Goal: Task Accomplishment & Management: Manage account settings

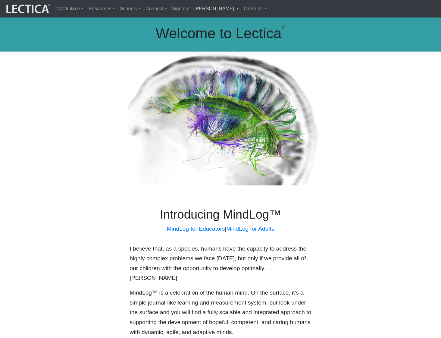
click at [214, 12] on link "[PERSON_NAME]" at bounding box center [216, 8] width 49 height 13
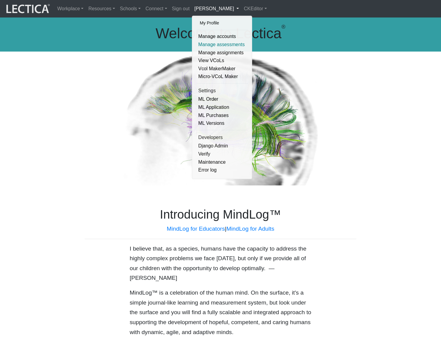
click at [214, 42] on link "Manage assessments" at bounding box center [222, 45] width 51 height 8
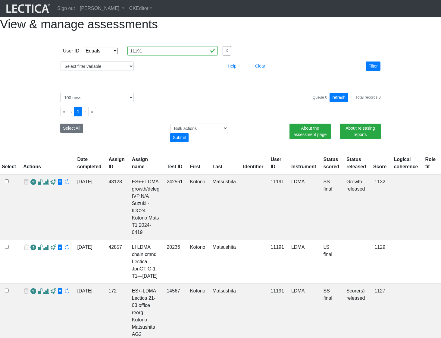
select select "equal"
select select "100"
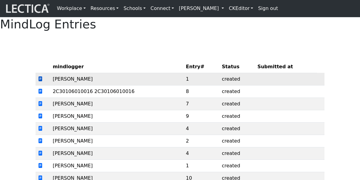
click at [40, 82] on span at bounding box center [40, 79] width 5 height 6
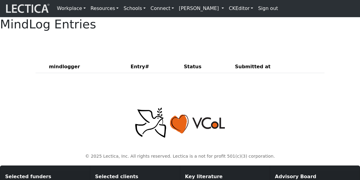
click at [113, 32] on div "MindLog Entries" at bounding box center [180, 24] width 360 height 14
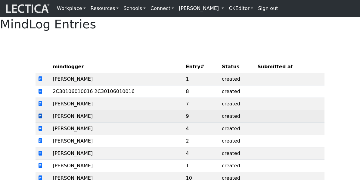
click at [41, 119] on span at bounding box center [40, 116] width 5 height 6
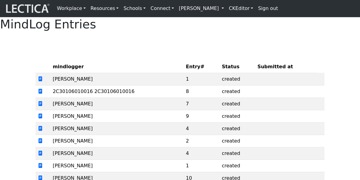
click at [135, 62] on div "mindlogger Entry# Status Submitted at Alessandro Madruga Correia 1 created 2C30…" at bounding box center [180, 167] width 289 height 242
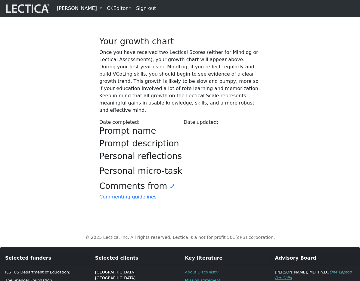
scroll to position [14, 0]
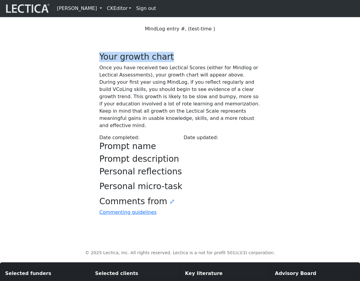
drag, startPoint x: 101, startPoint y: 83, endPoint x: 161, endPoint y: 85, distance: 60.0
click at [161, 62] on h3 "Your growth chart" at bounding box center [179, 57] width 161 height 10
click at [206, 62] on h3 "Your growth chart" at bounding box center [179, 57] width 161 height 10
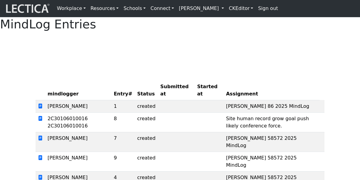
click at [85, 52] on div at bounding box center [180, 43] width 289 height 15
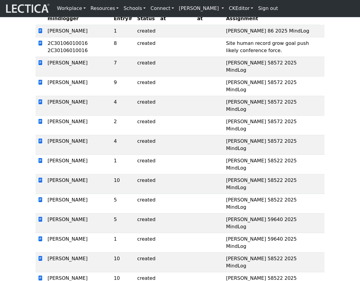
scroll to position [65, 0]
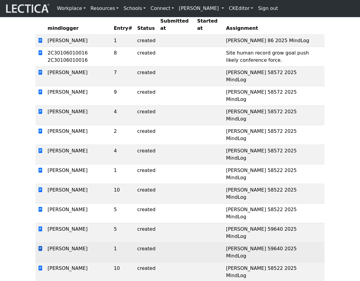
click at [40, 179] on span at bounding box center [40, 249] width 5 height 6
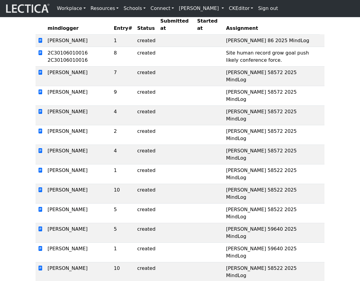
click at [140, 27] on div "mindlogger Entry# Status Submitted at Started at Assignment Alessandro Madruga …" at bounding box center [180, 172] width 289 height 343
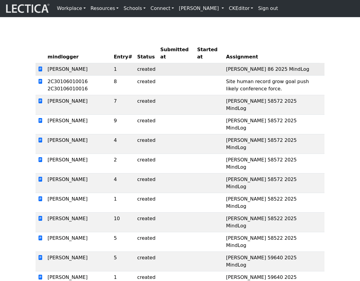
scroll to position [0, 0]
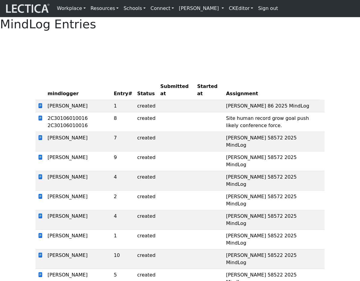
click at [180, 91] on div "mindlogger Entry# Status Submitted at Started at Assignment Alessandro Madruga …" at bounding box center [180, 237] width 289 height 343
click at [142, 82] on div "mindlogger Entry# Status Submitted at Started at Assignment Alessandro Madruga …" at bounding box center [180, 237] width 289 height 343
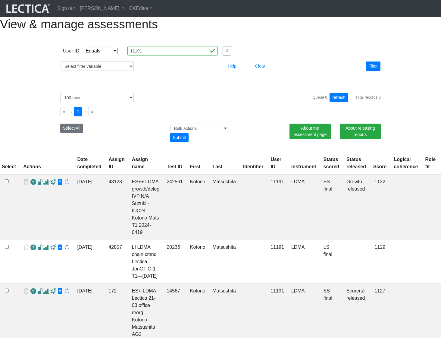
select select "equal"
select select "100"
click at [386, 47] on div "View & manage assessments User ID Select filter Equals List Contains Greater th…" at bounding box center [220, 179] width 441 height 324
click at [167, 30] on h1 "View & manage assessments" at bounding box center [220, 24] width 441 height 14
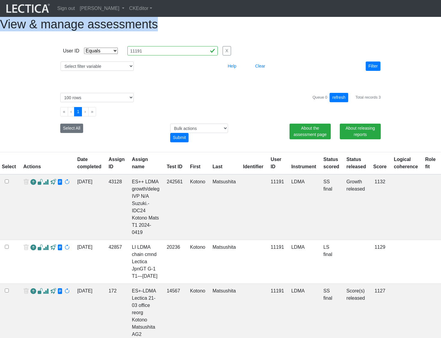
drag, startPoint x: 167, startPoint y: 30, endPoint x: 262, endPoint y: 30, distance: 94.6
click at [262, 30] on h1 "View & manage assessments" at bounding box center [220, 24] width 441 height 14
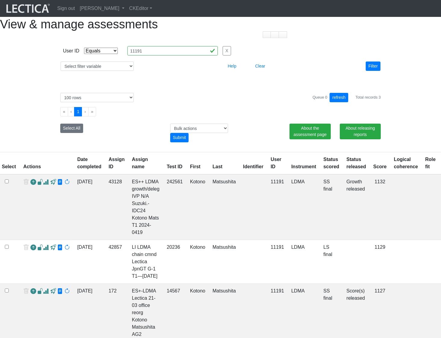
click at [247, 29] on h1 "View & manage assessments" at bounding box center [220, 24] width 441 height 14
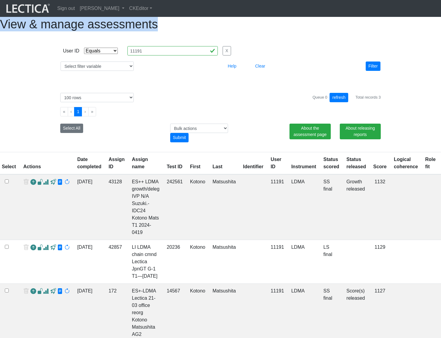
drag, startPoint x: 247, startPoint y: 29, endPoint x: 166, endPoint y: 27, distance: 81.1
click at [166, 27] on h1 "View & manage assessments" at bounding box center [220, 24] width 441 height 14
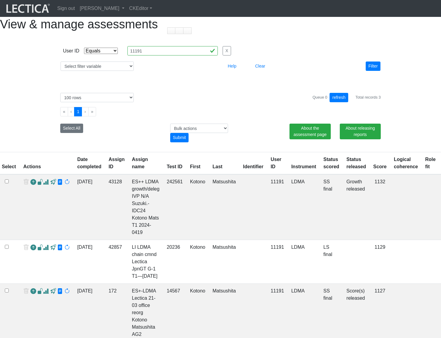
click at [311, 56] on div "User ID Select filter Equals List Contains Greater than Less than Search string…" at bounding box center [220, 58] width 343 height 45
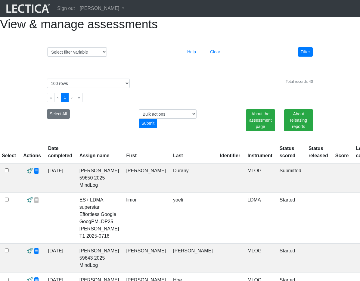
select select "100"
click at [104, 8] on link "[PERSON_NAME]" at bounding box center [101, 8] width 49 height 12
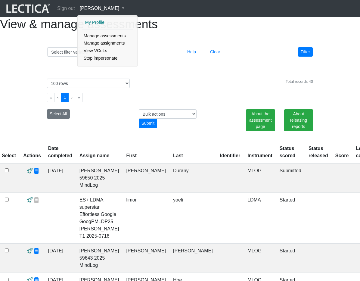
click at [96, 23] on link "My Profile" at bounding box center [108, 23] width 48 height 8
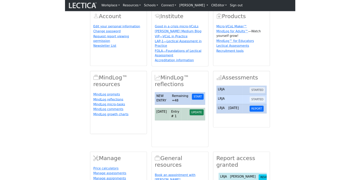
scroll to position [86, 0]
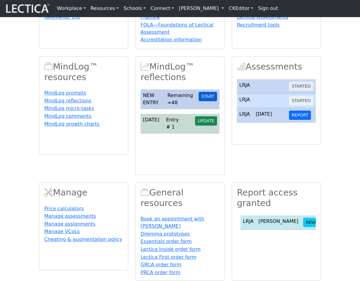
click at [207, 101] on button "START" at bounding box center [208, 96] width 18 height 9
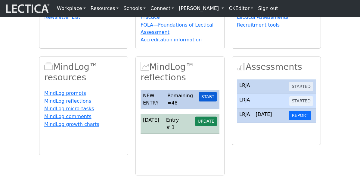
click at [209, 101] on button "START" at bounding box center [208, 96] width 18 height 9
click at [208, 101] on button "START" at bounding box center [208, 96] width 18 height 9
click at [210, 101] on button "START" at bounding box center [208, 96] width 18 height 9
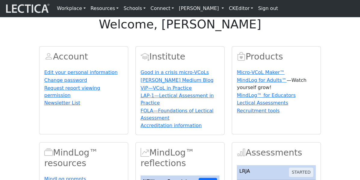
scroll to position [86, 0]
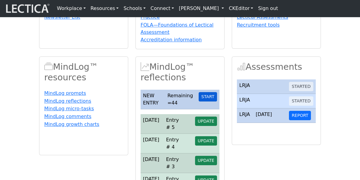
click at [208, 101] on button "START" at bounding box center [208, 96] width 18 height 9
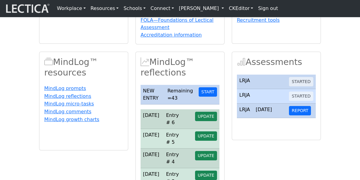
scroll to position [86, 0]
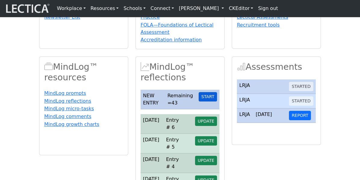
click at [203, 101] on button "START" at bounding box center [208, 96] width 18 height 9
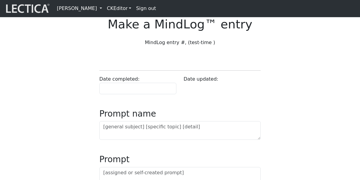
click at [158, 46] on p "MindLog entry #, (test-time )" at bounding box center [179, 42] width 161 height 7
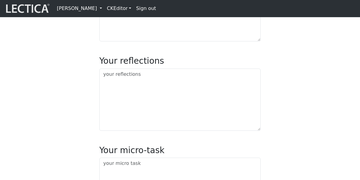
scroll to position [159, 0]
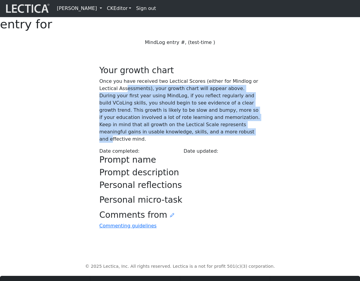
drag, startPoint x: 125, startPoint y: 118, endPoint x: 153, endPoint y: 174, distance: 62.4
click at [153, 143] on p "Once you have received two Lectical Scores (either for Mindlog or Lectical Asse…" at bounding box center [179, 110] width 161 height 65
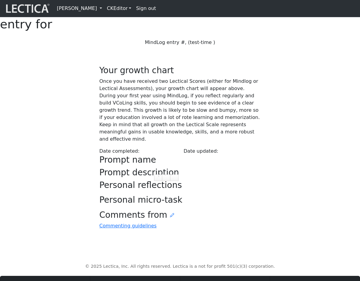
click at [203, 143] on p "Once you have received two Lectical Scores (either for Mindlog or Lectical Asse…" at bounding box center [179, 110] width 161 height 65
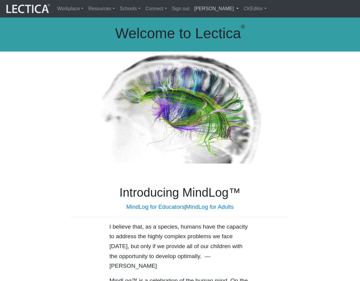
click at [217, 10] on link "[PERSON_NAME]" at bounding box center [216, 8] width 49 height 13
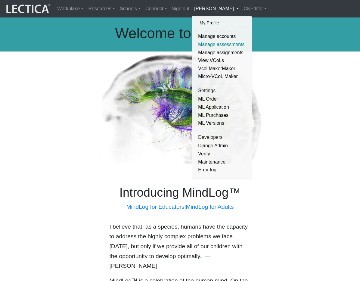
click at [212, 47] on link "Manage assessments" at bounding box center [222, 45] width 51 height 8
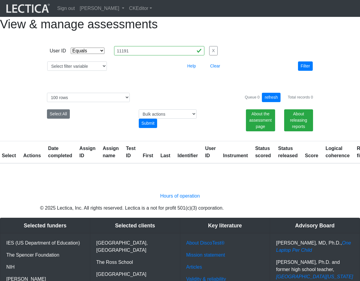
select select "equal"
select select "100"
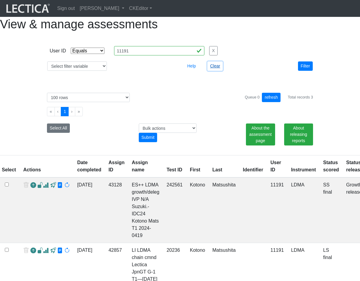
click at [218, 71] on button "Clear" at bounding box center [215, 65] width 15 height 9
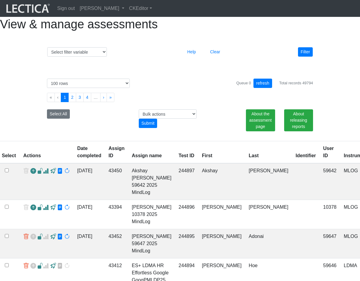
click at [210, 106] on div "Select # rows to display 10 rows 20 rows 50 rows 100 rows 200 rows 500 rows 100…" at bounding box center [180, 102] width 280 height 62
click at [83, 57] on select "Select filter variable Assignment name Assignment ID Clarity persuasive Clarity…" at bounding box center [77, 51] width 60 height 9
select select "user__id"
select select
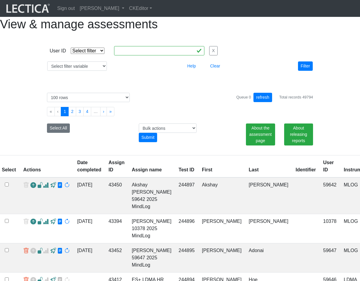
click at [95, 54] on select "Select filter Equals List Contains Greater than Less than" at bounding box center [88, 51] width 34 height 6
select select "in"
click at [131, 55] on input "text" at bounding box center [159, 50] width 90 height 9
paste input "10376, 11191, 15402"
type input "10376, 11191, 15402"
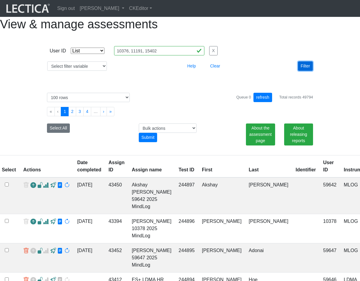
click at [312, 71] on button "Filter" at bounding box center [305, 65] width 15 height 9
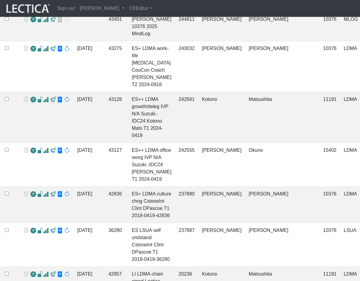
scroll to position [224, 0]
click at [57, 52] on span at bounding box center [60, 49] width 6 height 6
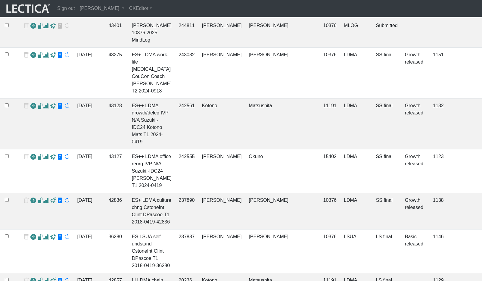
scroll to position [0, 0]
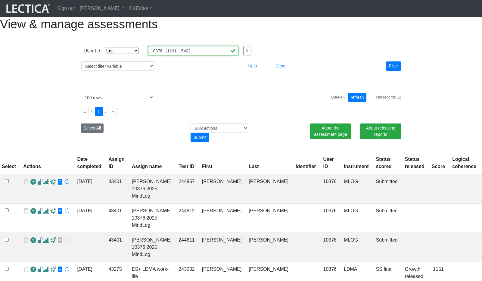
click at [201, 55] on input "10376, 11191, 15402" at bounding box center [193, 50] width 90 height 9
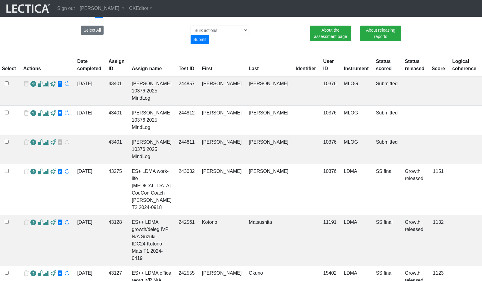
scroll to position [99, 0]
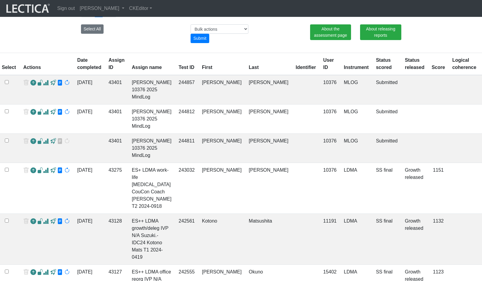
click at [180, 184] on td "243032" at bounding box center [186, 188] width 23 height 51
drag, startPoint x: 180, startPoint y: 187, endPoint x: 239, endPoint y: 187, distance: 59.3
click at [239, 187] on tr "2025-01-07 43275 ES+ LDMA work-life bal CouCon Coach Deborah Pasc T2 2024-0918 …" at bounding box center [266, 188] width 533 height 51
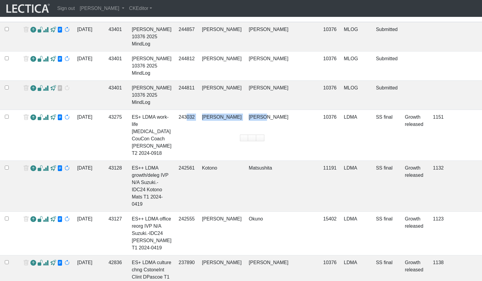
scroll to position [155, 0]
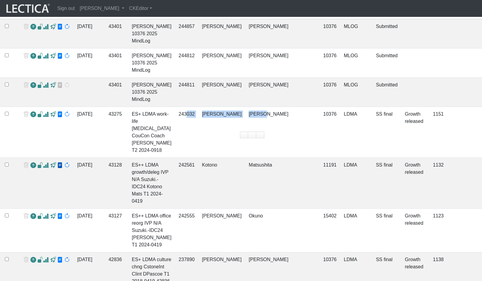
click at [58, 169] on span at bounding box center [60, 165] width 6 height 6
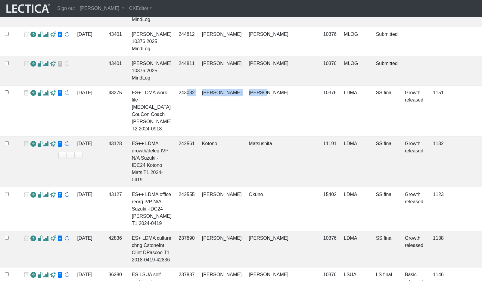
scroll to position [179, 0]
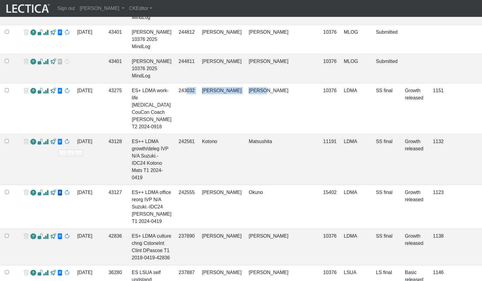
click at [59, 196] on span at bounding box center [60, 193] width 6 height 6
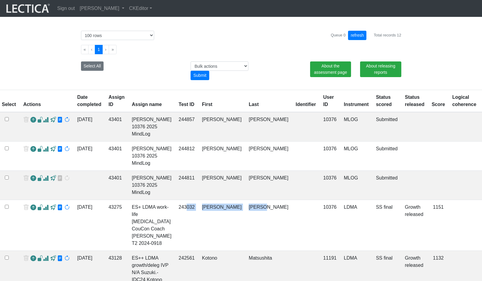
scroll to position [0, 0]
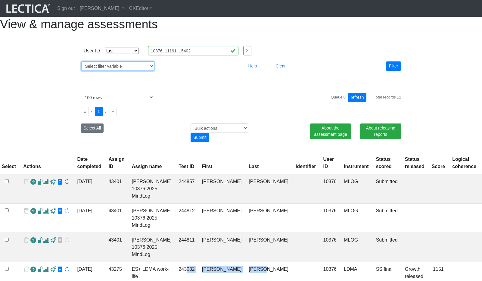
click at [135, 71] on select "Select filter variable Assignment name Assignment ID Clarity persuasive Clarity…" at bounding box center [117, 65] width 73 height 9
select select "assignment__name"
select select
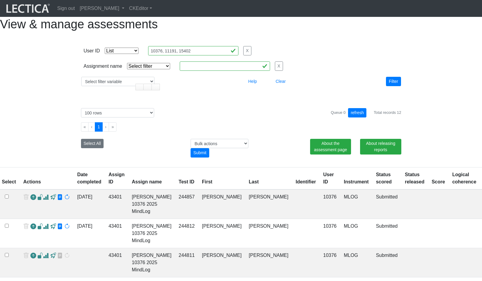
click at [135, 69] on select "Select filter Equals Does not equal Contains Does not contain Starts with Ends …" at bounding box center [148, 66] width 43 height 6
select select "icontains"
click at [136, 54] on select "Select filter Equals List Contains Greater than Less than" at bounding box center [122, 51] width 34 height 6
select select
click at [207, 55] on input "text" at bounding box center [193, 50] width 90 height 9
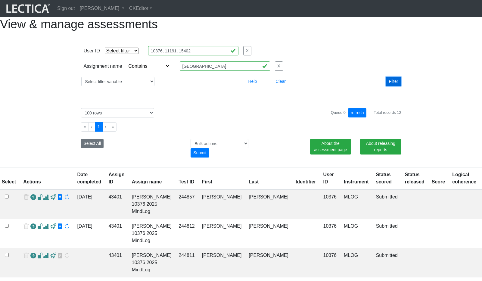
click at [360, 86] on button "Filter" at bounding box center [393, 81] width 15 height 9
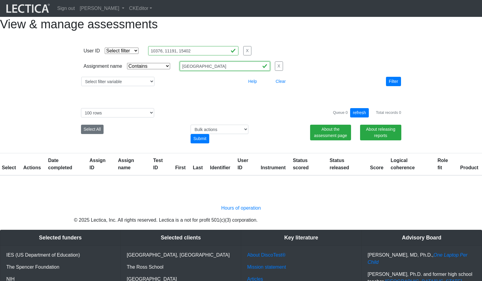
click at [207, 55] on input "edmonton" at bounding box center [193, 50] width 90 height 9
type input "apheno"
click at [360, 86] on button "Filter" at bounding box center [393, 81] width 15 height 9
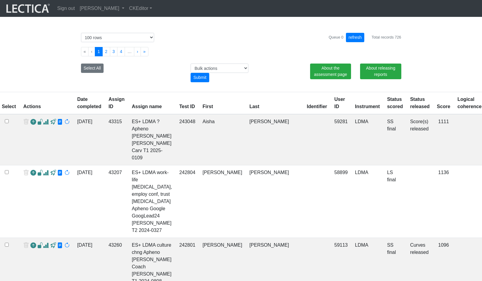
scroll to position [4, 0]
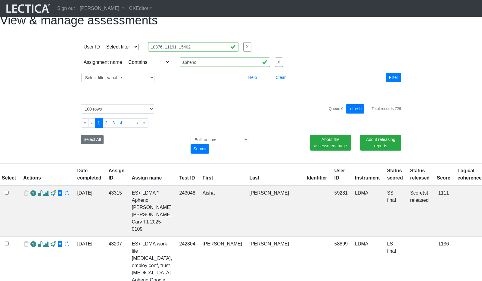
click at [83, 180] on link "Date completed" at bounding box center [89, 174] width 24 height 12
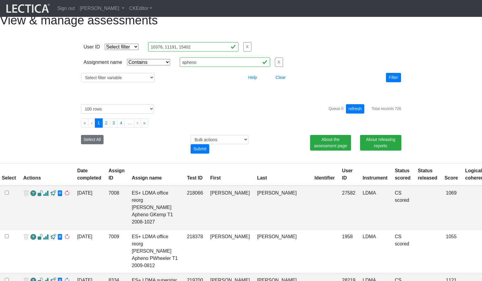
click at [79, 180] on link "Date completed" at bounding box center [89, 174] width 24 height 12
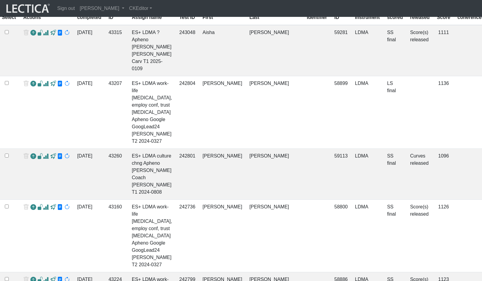
scroll to position [114, 0]
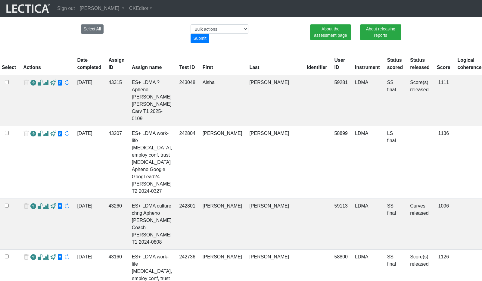
click at [61, 88] on div at bounding box center [46, 83] width 47 height 9
click at [59, 86] on span at bounding box center [60, 83] width 6 height 6
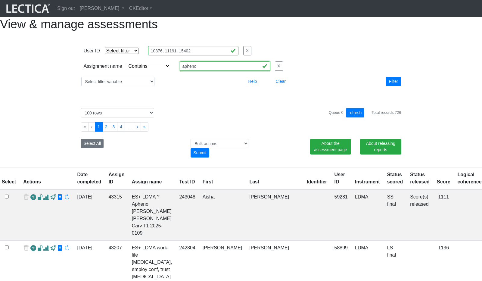
click at [208, 55] on input "apheno" at bounding box center [193, 50] width 90 height 9
click at [162, 158] on div "Select All" at bounding box center [132, 148] width 110 height 19
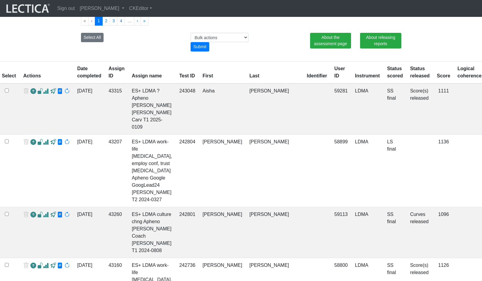
scroll to position [107, 0]
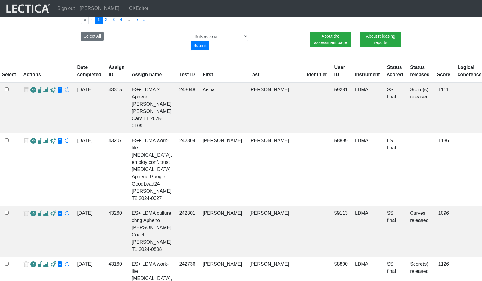
click at [147, 168] on td "ES+ LDMA work-life bal, employ conf, trust depen Apheno Google GoogLead24 Alex …" at bounding box center [152, 169] width 48 height 73
click at [137, 169] on td "ES+ LDMA work-life bal, employ conf, trust depen Apheno Google GoogLead24 Alex …" at bounding box center [152, 169] width 48 height 73
drag, startPoint x: 137, startPoint y: 169, endPoint x: 146, endPoint y: 169, distance: 9.0
click at [146, 169] on td "ES+ LDMA work-life bal, employ conf, trust depen Apheno Google GoogLead24 Alex …" at bounding box center [152, 169] width 48 height 73
click at [57, 144] on span at bounding box center [60, 141] width 6 height 6
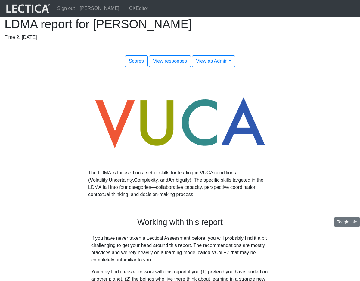
click at [136, 64] on span "Scores" at bounding box center [136, 60] width 15 height 5
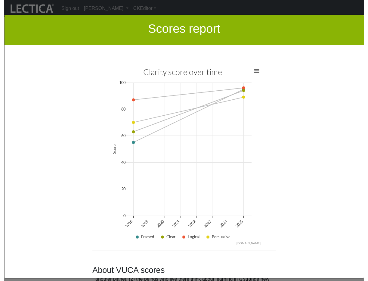
scroll to position [821, 0]
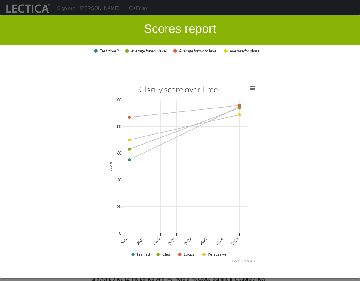
click at [81, 100] on div "Clarity score over time Line chart with 4 lines. View as data table, Clarity sc…" at bounding box center [180, 173] width 289 height 181
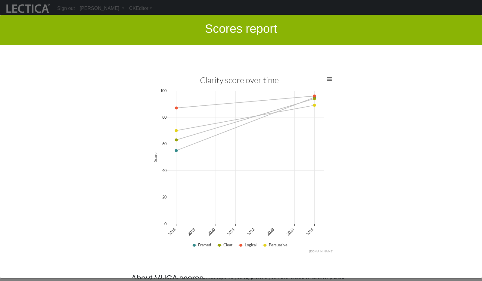
scroll to position [815, 0]
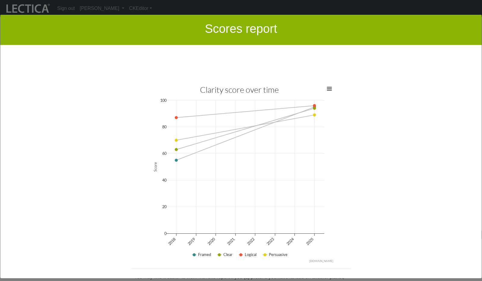
click at [360, 155] on div "Clarity score over time Line chart with 4 lines. View as data table, Clarity sc…" at bounding box center [241, 173] width 343 height 181
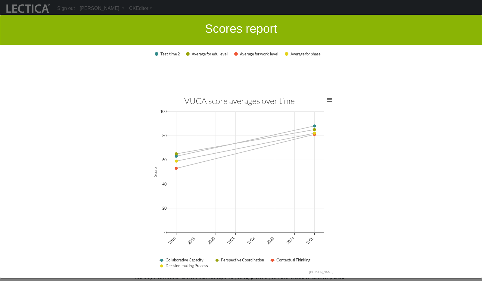
scroll to position [1344, 0]
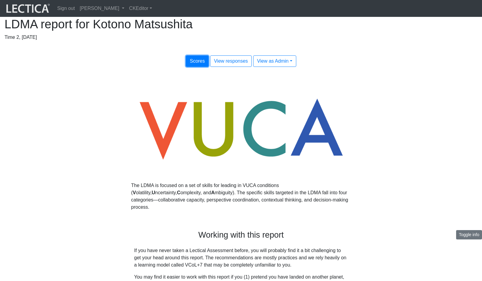
click at [199, 64] on span "Scores" at bounding box center [197, 60] width 15 height 5
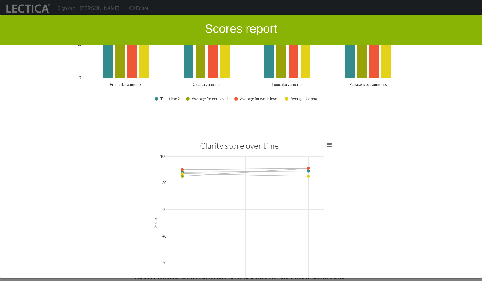
scroll to position [808, 0]
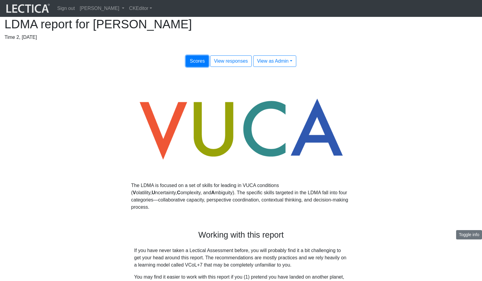
click at [198, 64] on span "Scores" at bounding box center [197, 60] width 15 height 5
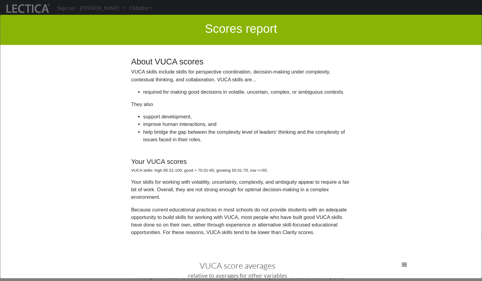
scroll to position [993, 0]
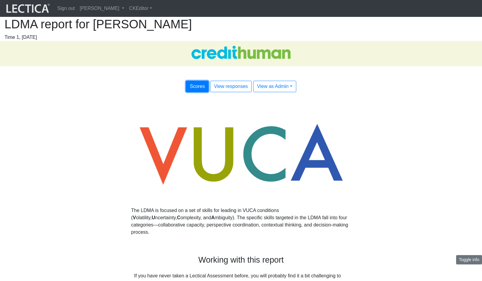
click at [200, 92] on button "Scores" at bounding box center [197, 86] width 23 height 11
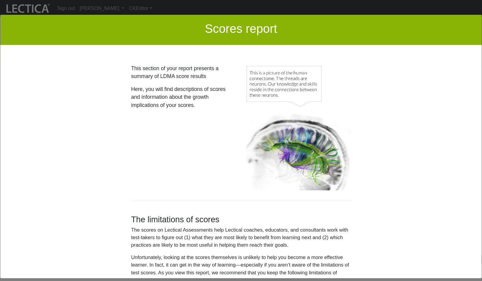
click at [222, 6] on div "Scores report × This section of your report presents a summary of LDMA score re…" at bounding box center [241, 146] width 482 height 281
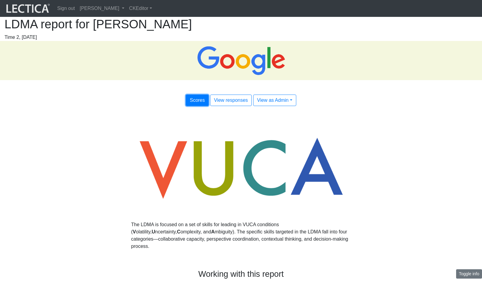
click at [199, 103] on span "Scores" at bounding box center [197, 100] width 15 height 5
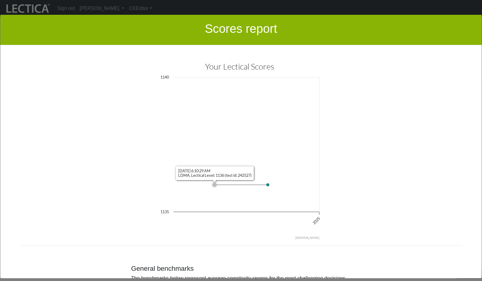
scroll to position [1928, 0]
